Goal: Information Seeking & Learning: Find specific page/section

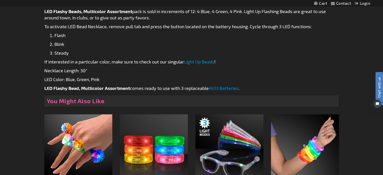
scroll to position [277, 0]
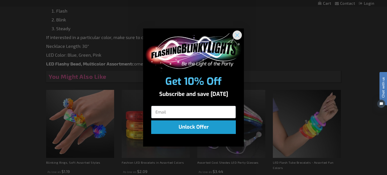
click at [237, 34] on circle "Close dialog" at bounding box center [237, 35] width 8 height 8
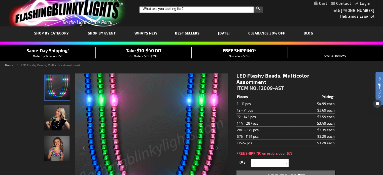
scroll to position [0, 0]
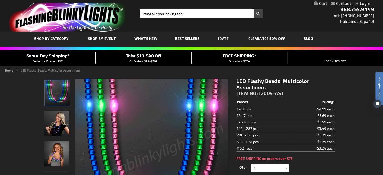
click at [181, 37] on span "Best Sellers" at bounding box center [187, 38] width 24 height 4
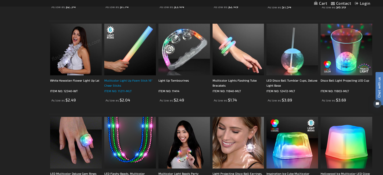
scroll to position [101, 0]
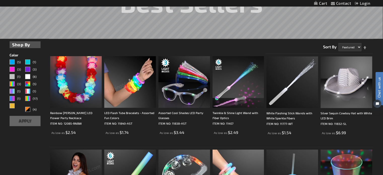
click at [142, 81] on img at bounding box center [130, 82] width 52 height 52
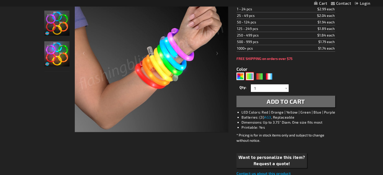
scroll to position [101, 0]
click at [249, 76] on div "PGG" at bounding box center [250, 77] width 8 height 8
type input "5638"
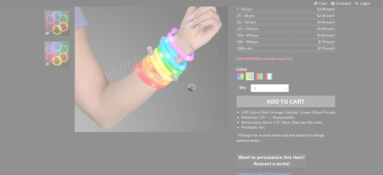
scroll to position [0, 0]
type input "11840-PGG"
type input "Customize - LED Mardi Gras Flash Bracelets, Assorted Purple, Green &amp; Gold -…"
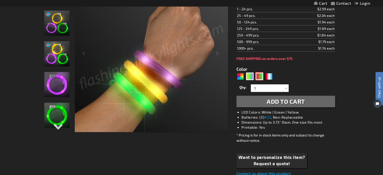
click at [259, 77] on div "RNG" at bounding box center [260, 77] width 8 height 8
type input "5642"
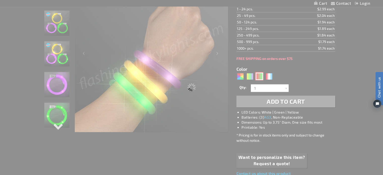
type input "11840-GNR"
type input "Customize - Flash Bracelet Light Up Christmas Assortment - ITEM NO: 11840-GNR"
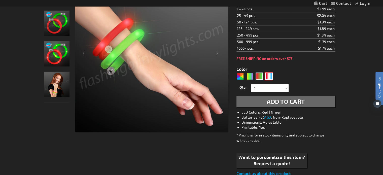
click at [268, 75] on div "RWB" at bounding box center [269, 77] width 8 height 8
type input "5643"
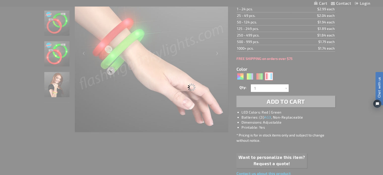
type input "11840-RWB"
type input "Customize - Flashing Tube Bracelets for 4th of July, Assorted Red, White &amp; …"
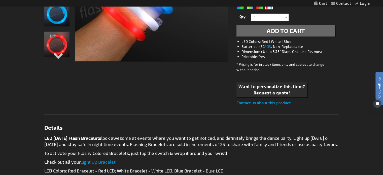
scroll to position [113, 0]
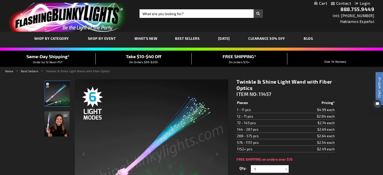
click at [60, 121] on img "Light Up Twinkle & Shine Fiber LED Optic Wands" at bounding box center [56, 123] width 25 height 25
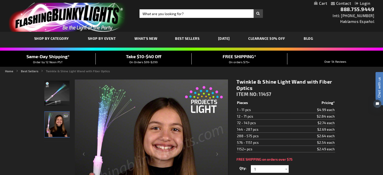
click at [180, 38] on span "Best Sellers" at bounding box center [187, 38] width 24 height 4
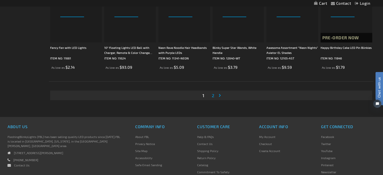
scroll to position [1008, 0]
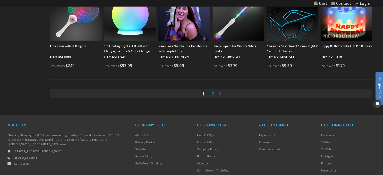
click at [213, 94] on span "2" at bounding box center [213, 94] width 3 height 6
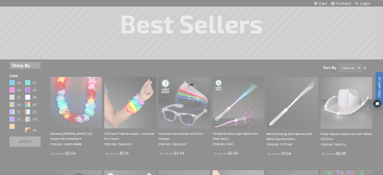
scroll to position [41, 0]
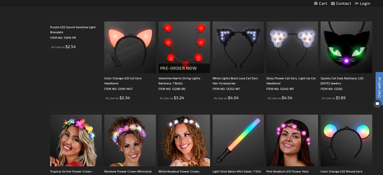
scroll to position [302, 0]
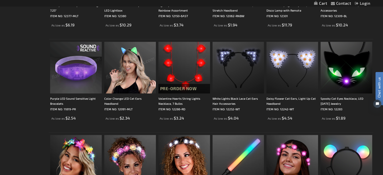
click at [79, 73] on img at bounding box center [76, 68] width 52 height 52
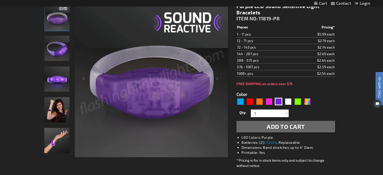
click at [52, 123] on div "Female wearing Purple Light Up Sound Activated Bracelet" at bounding box center [57, 112] width 26 height 31
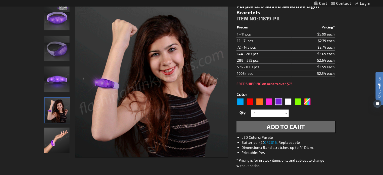
click at [56, 76] on img "Purple Light Up Sound Activated Bracelet" at bounding box center [56, 79] width 25 height 25
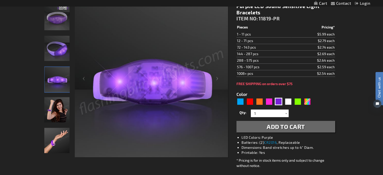
click at [56, 53] on img "Purple Light Up Sound Activated Bracelet" at bounding box center [56, 48] width 25 height 25
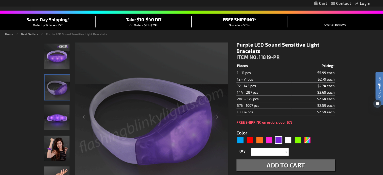
scroll to position [25, 0]
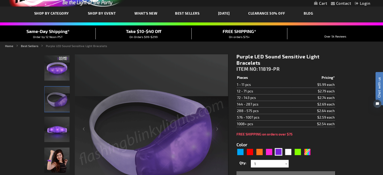
click at [56, 71] on img "Purple Light Up Sound Activated Bracelet" at bounding box center [56, 67] width 25 height 25
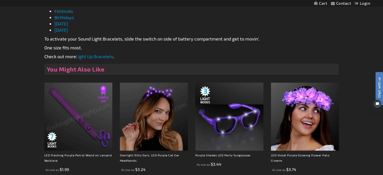
scroll to position [328, 0]
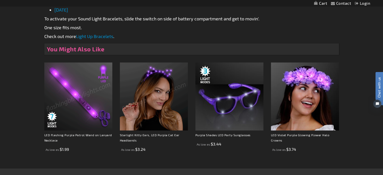
click at [80, 99] on img at bounding box center [78, 96] width 68 height 68
click at [97, 120] on img at bounding box center [78, 96] width 68 height 68
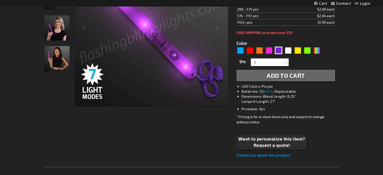
click at [50, 58] on img "LED Flashing Purple Patrol Wand on Lanyard Necklace" at bounding box center [56, 58] width 25 height 25
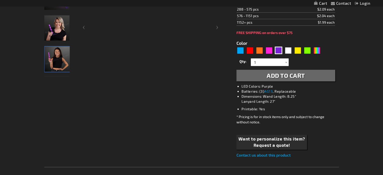
click at [49, 27] on img "Woman displaying Light Up Purple LED Patrol Wand" at bounding box center [56, 27] width 25 height 25
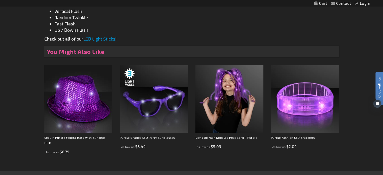
scroll to position [428, 0]
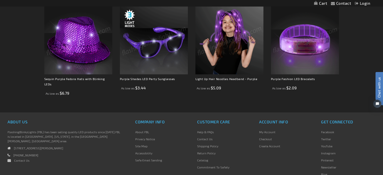
click at [276, 51] on img at bounding box center [305, 40] width 68 height 68
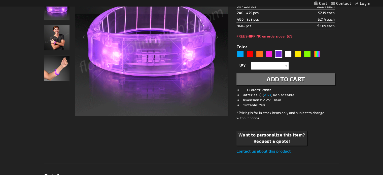
scroll to position [101, 0]
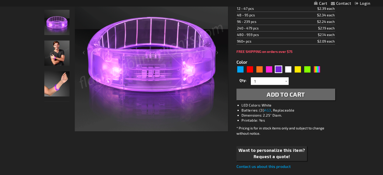
click at [55, 88] on img "Hand model Light Up Purple LED Fashion Bracelets" at bounding box center [56, 83] width 25 height 25
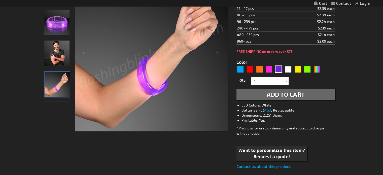
click at [58, 53] on img "Man wearing Light Up Purple LED Fashion Bracelets" at bounding box center [56, 53] width 25 height 25
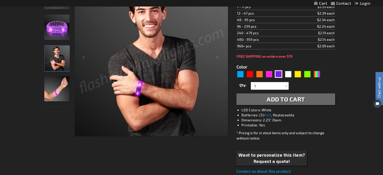
scroll to position [0, 0]
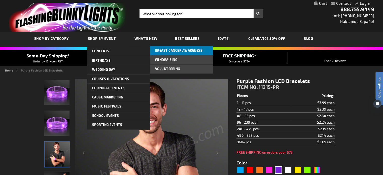
click at [170, 52] on link "Breast Cancer Awareness" at bounding box center [181, 50] width 63 height 9
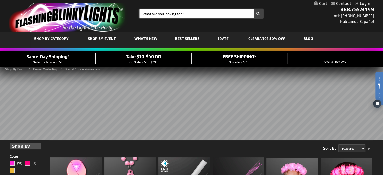
drag, startPoint x: 211, startPoint y: 15, endPoint x: 207, endPoint y: 16, distance: 4.6
click at [210, 15] on input "Search" at bounding box center [201, 13] width 123 height 9
type input "purple items"
click at [254, 9] on button "Search" at bounding box center [258, 13] width 9 height 9
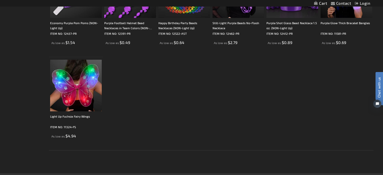
scroll to position [76, 0]
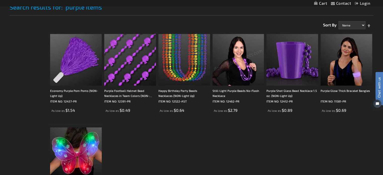
click at [240, 57] on img at bounding box center [239, 60] width 52 height 52
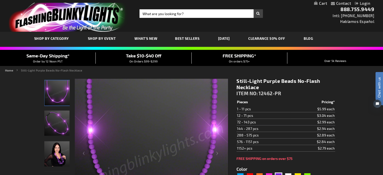
click at [273, 37] on link "CLEARANCE 50% OFF" at bounding box center [267, 38] width 45 height 17
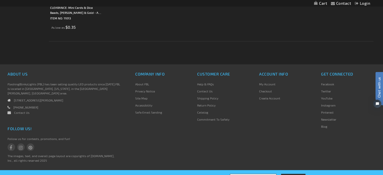
scroll to position [1003, 0]
